Goal: Information Seeking & Learning: Learn about a topic

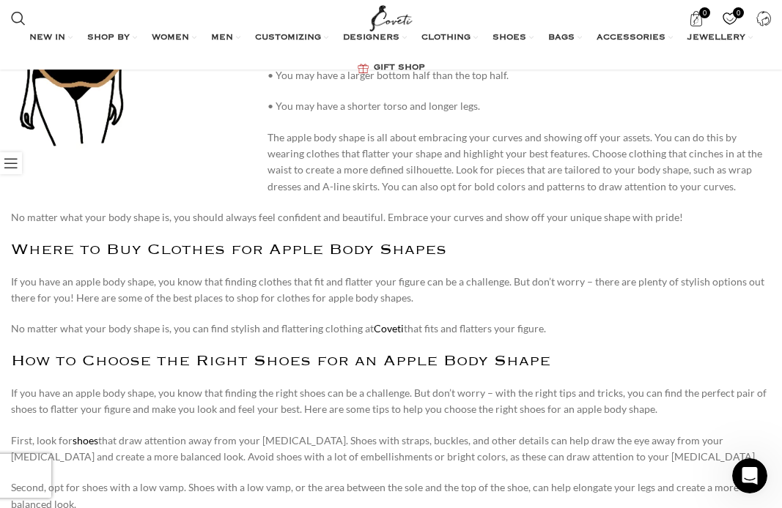
scroll to position [1275, 0]
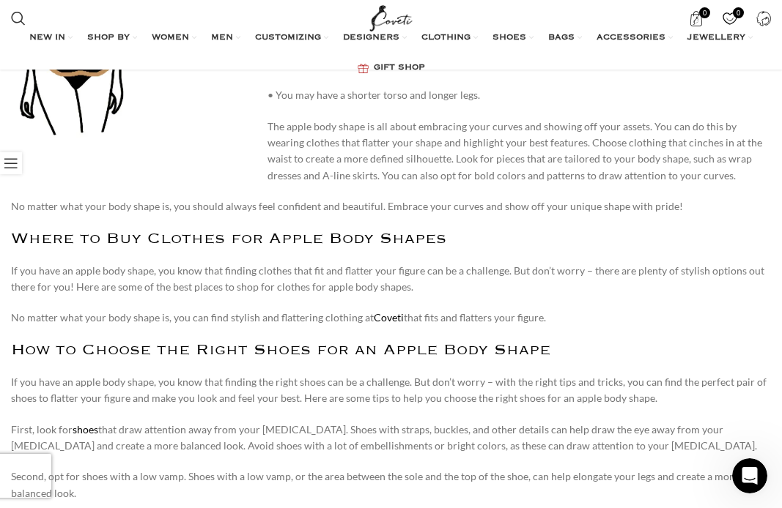
click at [85, 287] on p "If you have an apple body shape, you know that finding clothes that fit and fla…" at bounding box center [391, 279] width 760 height 33
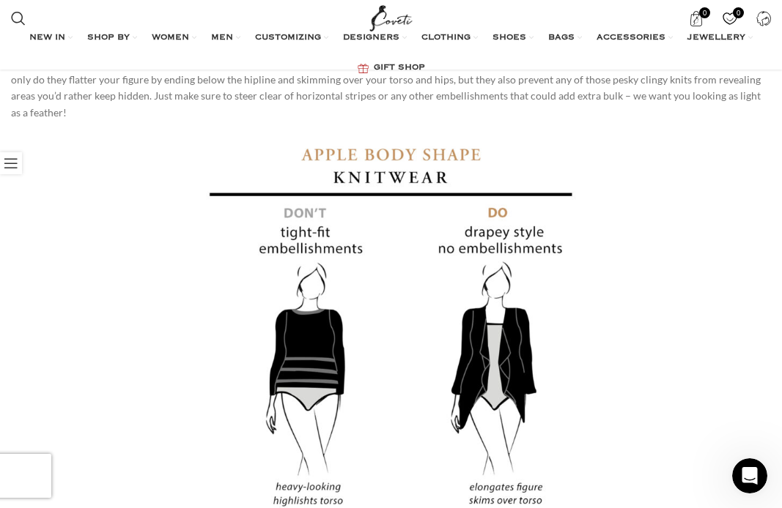
scroll to position [5424, 0]
